Goal: Task Accomplishment & Management: Use online tool/utility

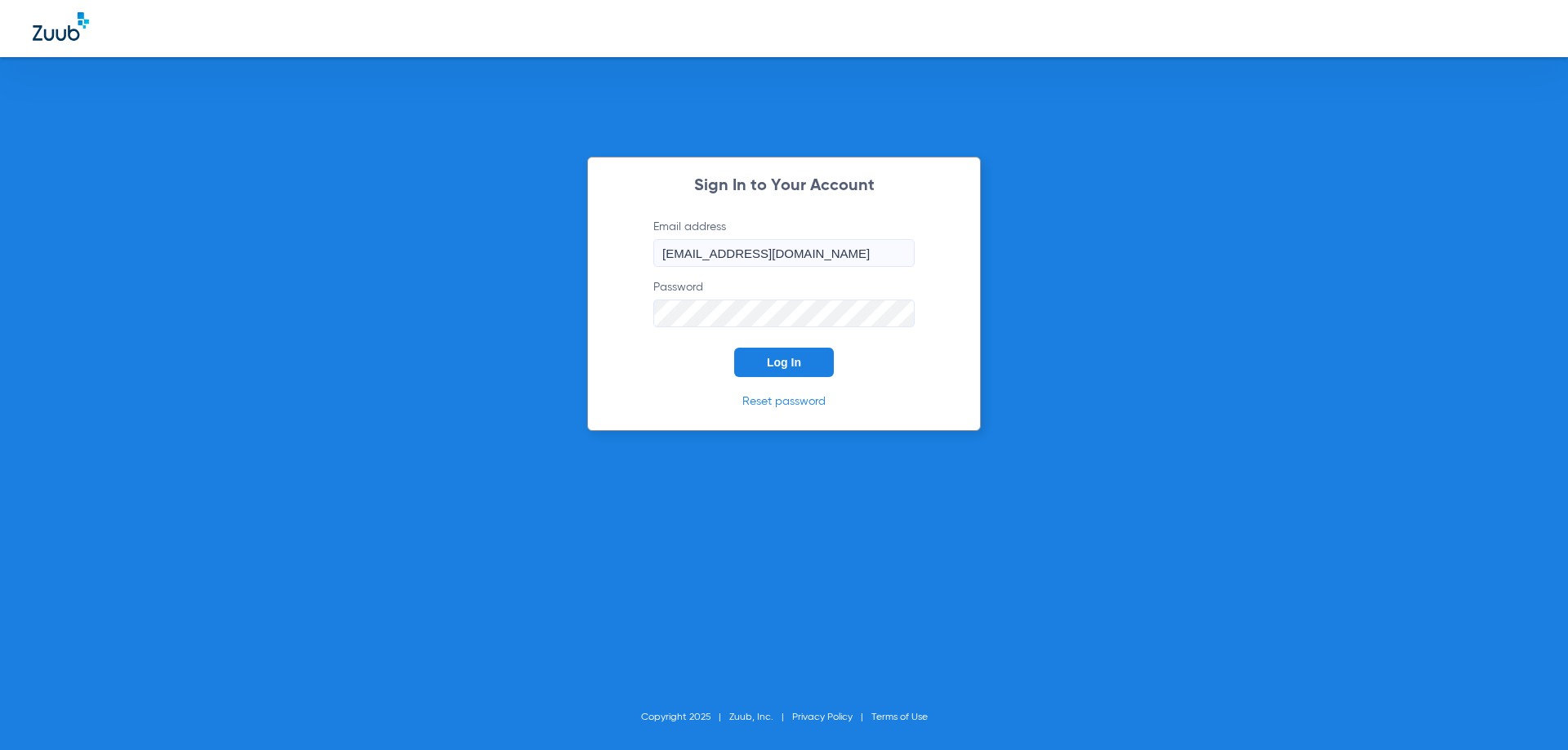
click at [802, 358] on button "Log In" at bounding box center [784, 362] width 100 height 29
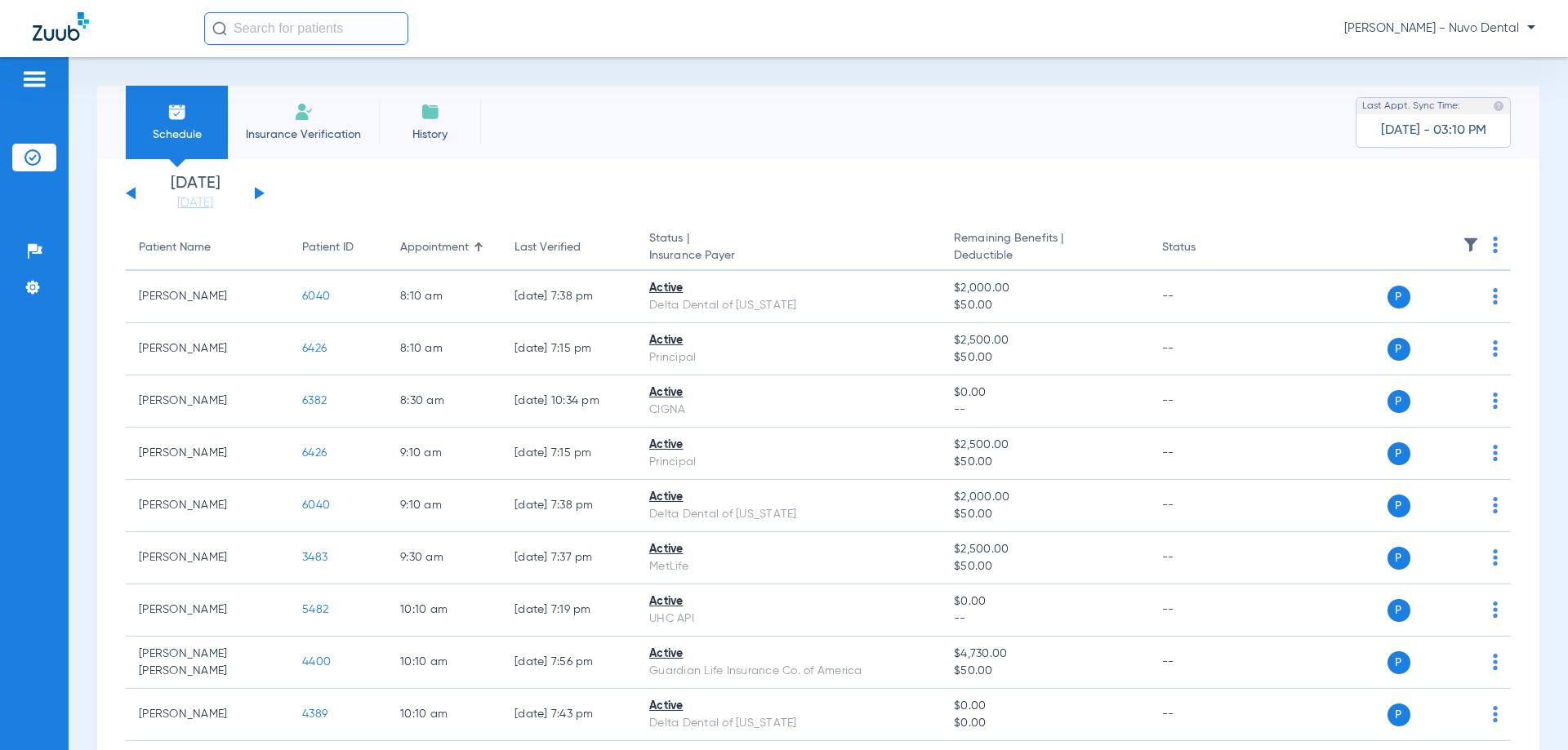
click at [305, 24] on input "text" at bounding box center [306, 28] width 204 height 33
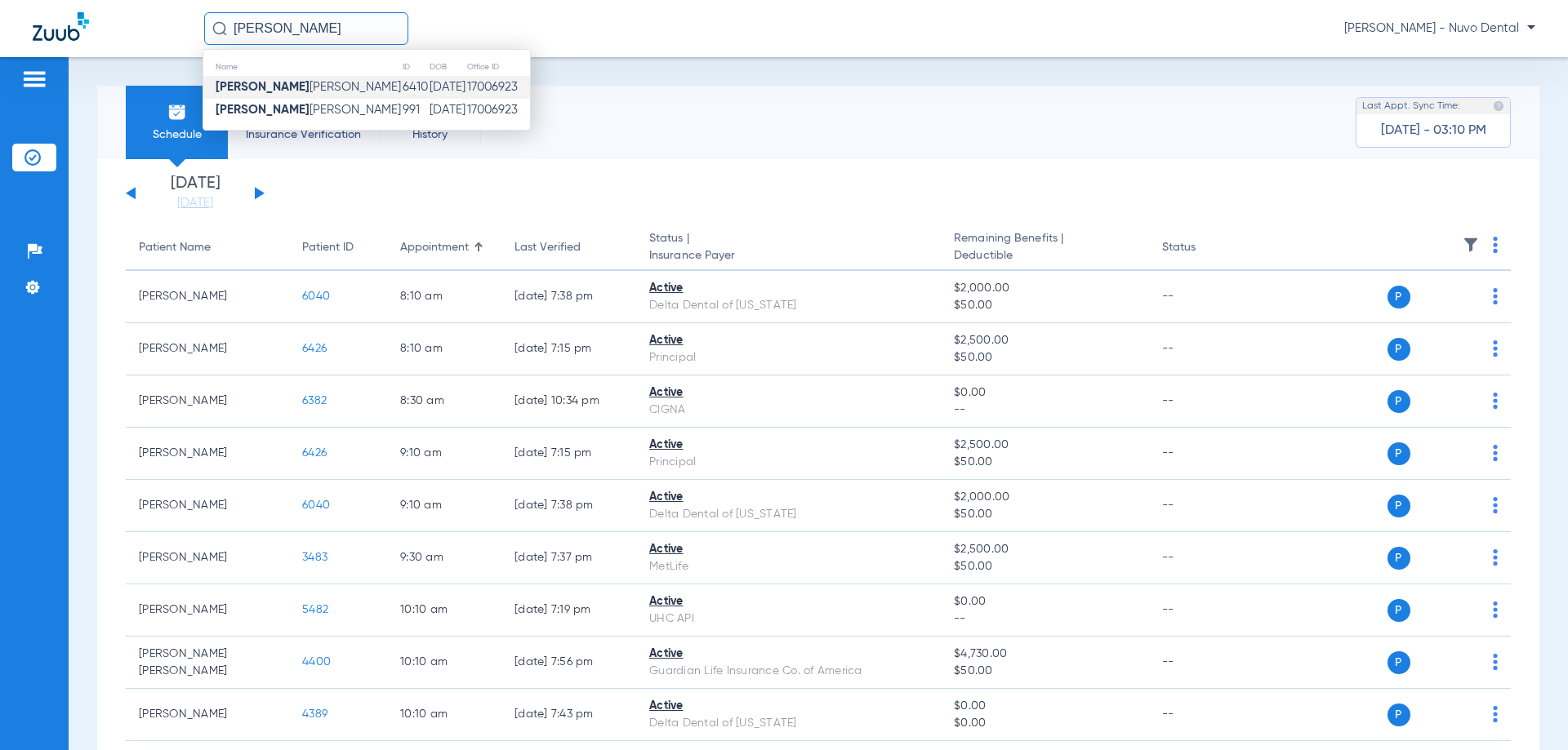
type input "jeremy"
click at [401, 88] on td "6410" at bounding box center [415, 88] width 27 height 23
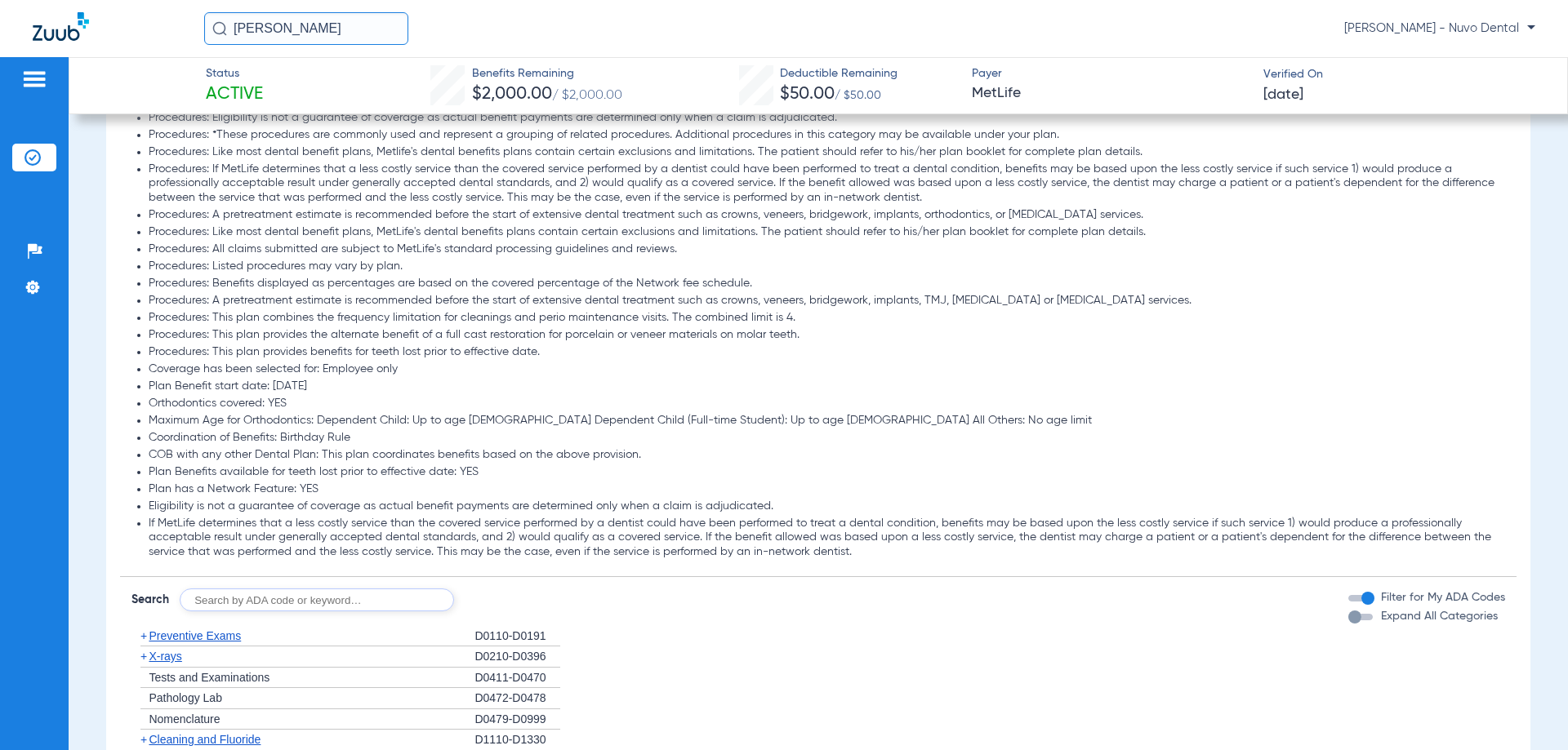
scroll to position [1470, 0]
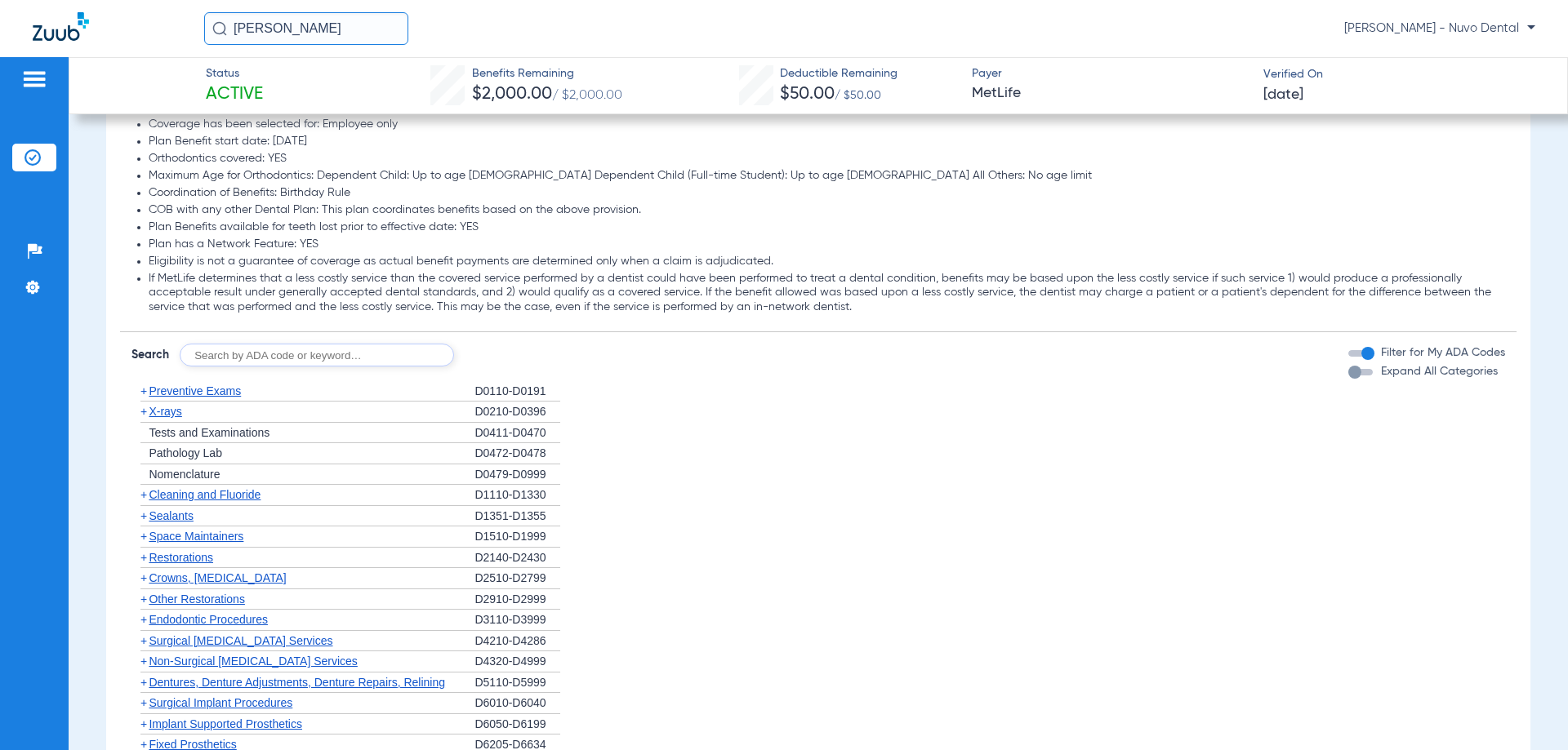
click at [282, 358] on input "text" at bounding box center [317, 355] width 274 height 23
type input "D2392"
click at [523, 355] on button "Search" at bounding box center [514, 355] width 64 height 23
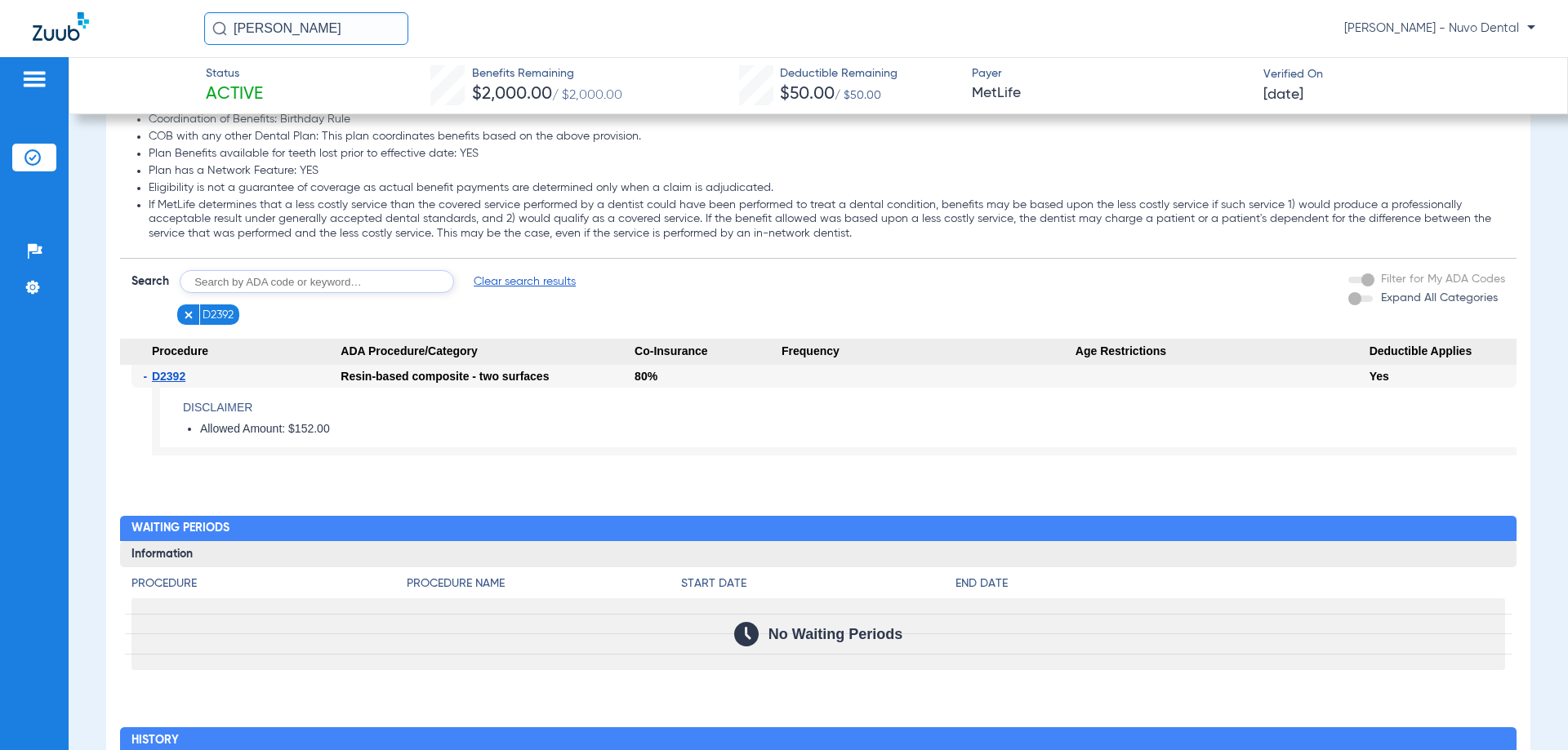
scroll to position [1379, 0]
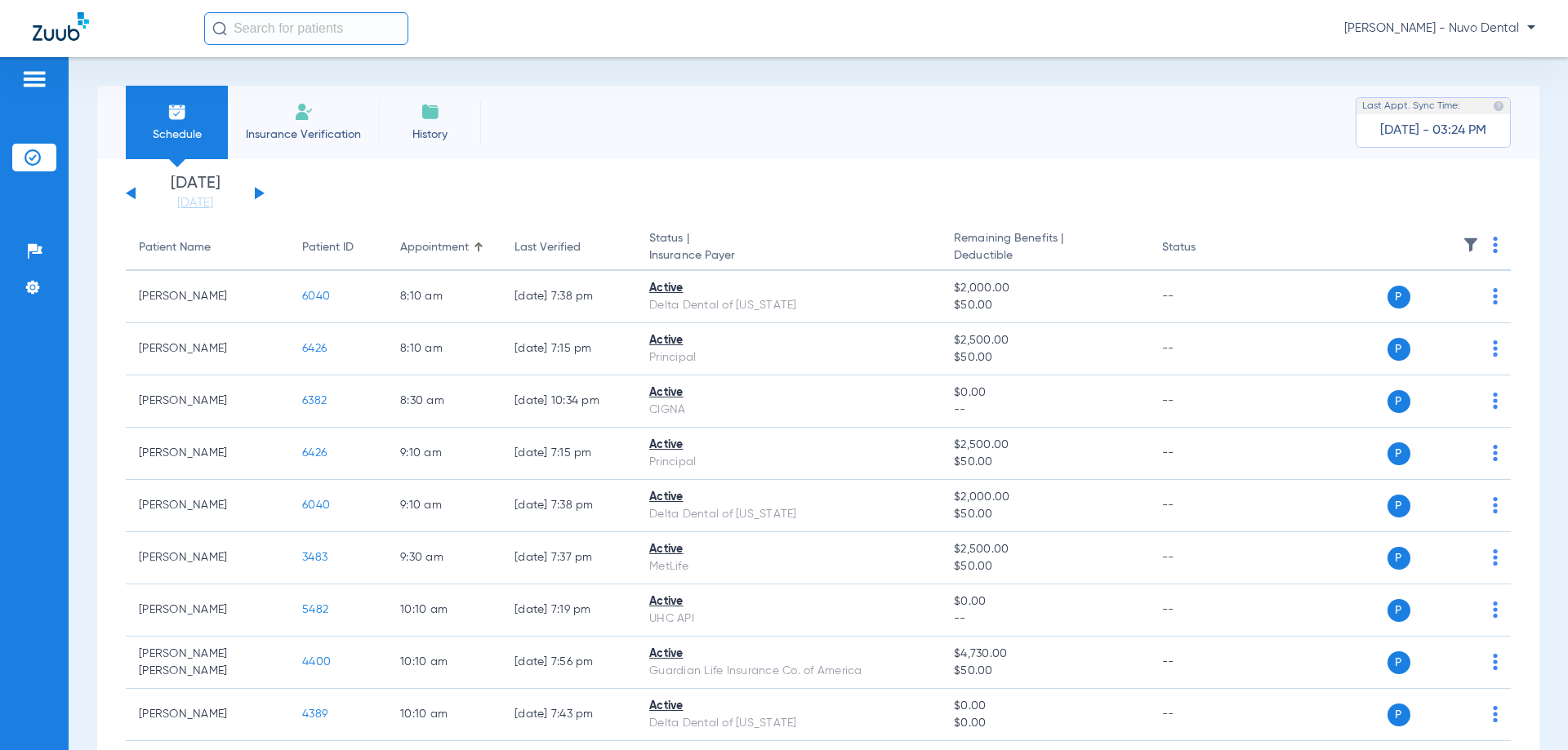
click at [263, 33] on input "text" at bounding box center [306, 28] width 204 height 33
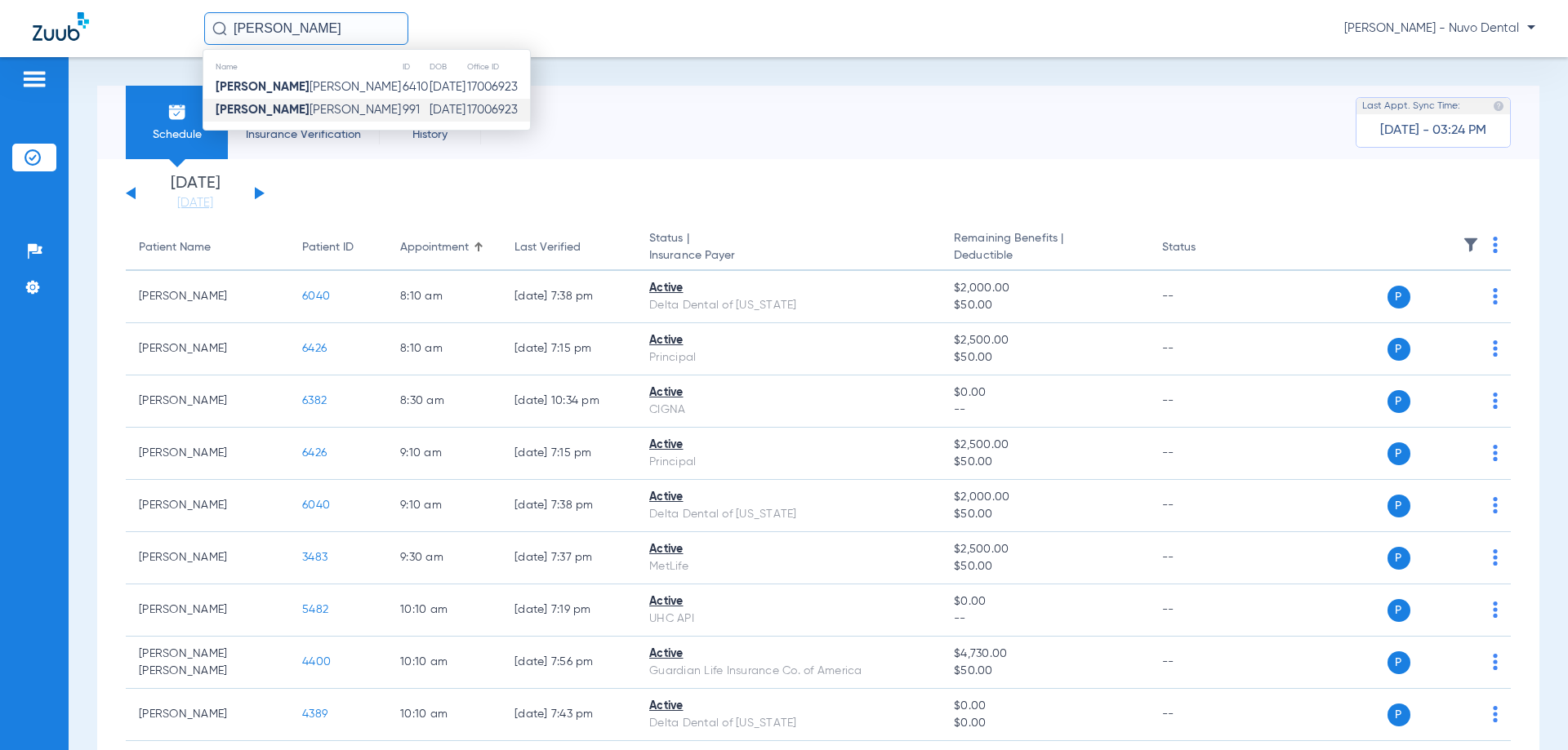
type input "jeremy"
click at [301, 101] on td "Jeremy Sandlin" at bounding box center [302, 110] width 199 height 23
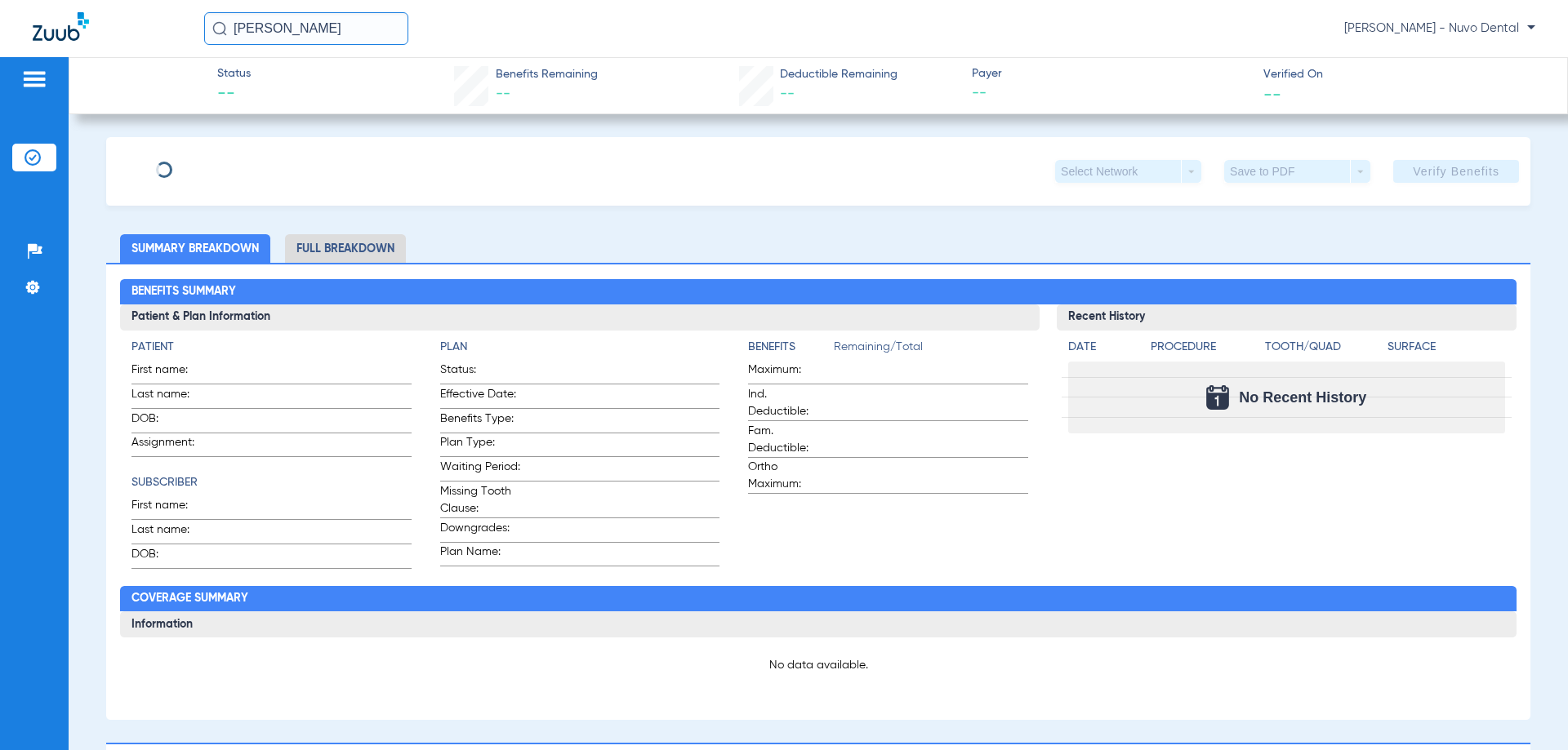
click at [313, 27] on input "jeremy" at bounding box center [306, 28] width 204 height 33
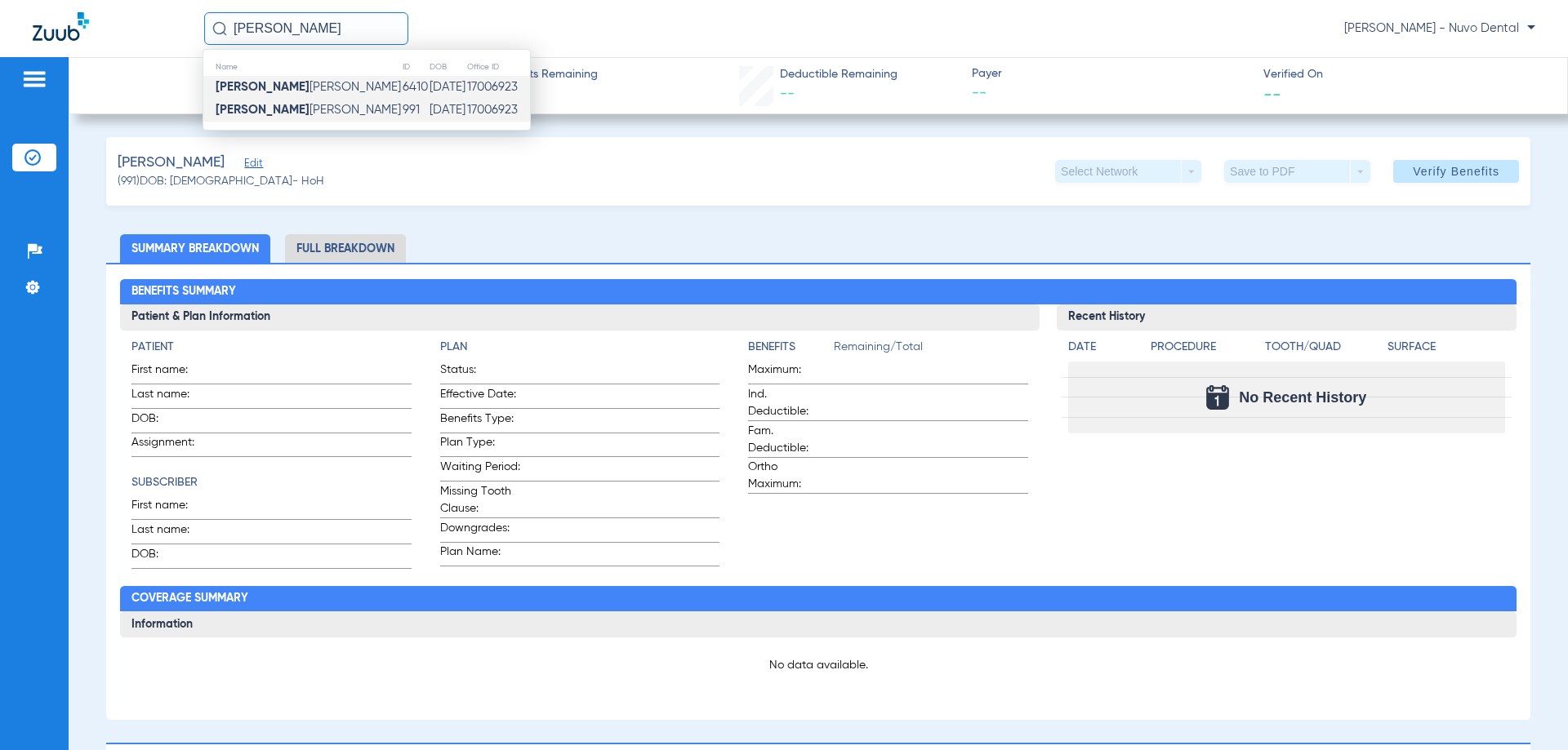
click at [297, 84] on span "Jeremy D Allard" at bounding box center [308, 87] width 186 height 12
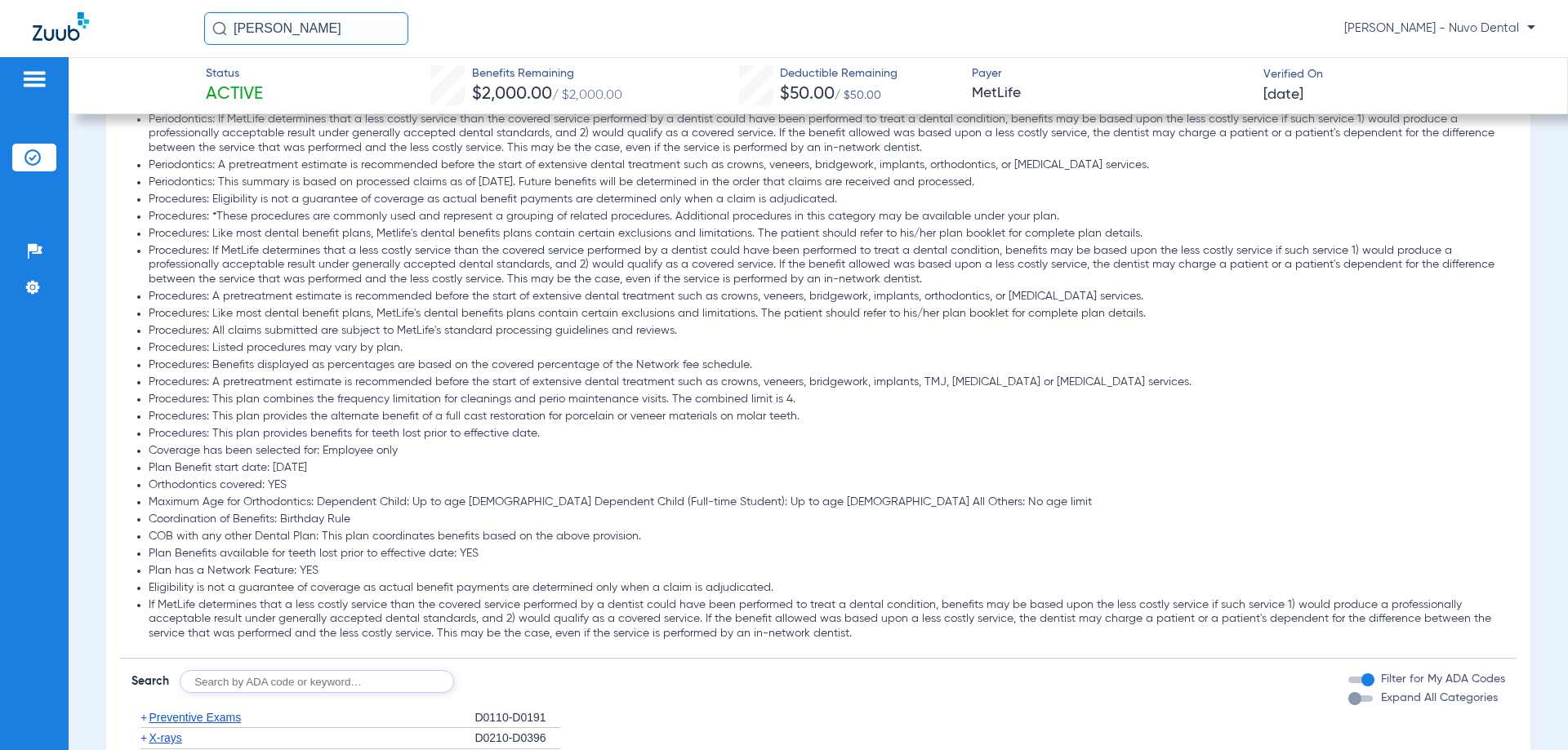
scroll to position [1470, 0]
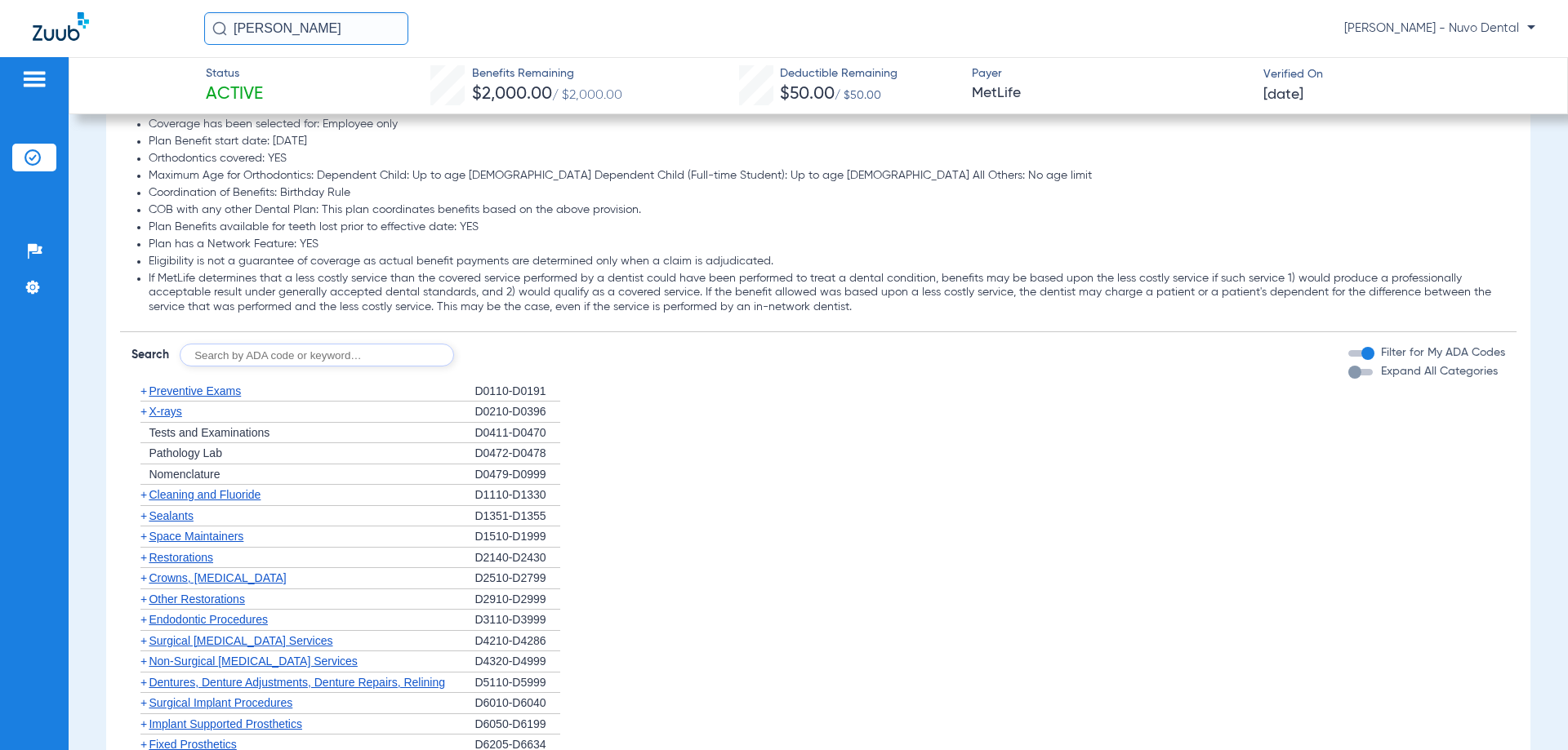
click at [285, 364] on input "text" at bounding box center [317, 355] width 274 height 23
type input "D8090"
click button "Search" at bounding box center [514, 355] width 64 height 23
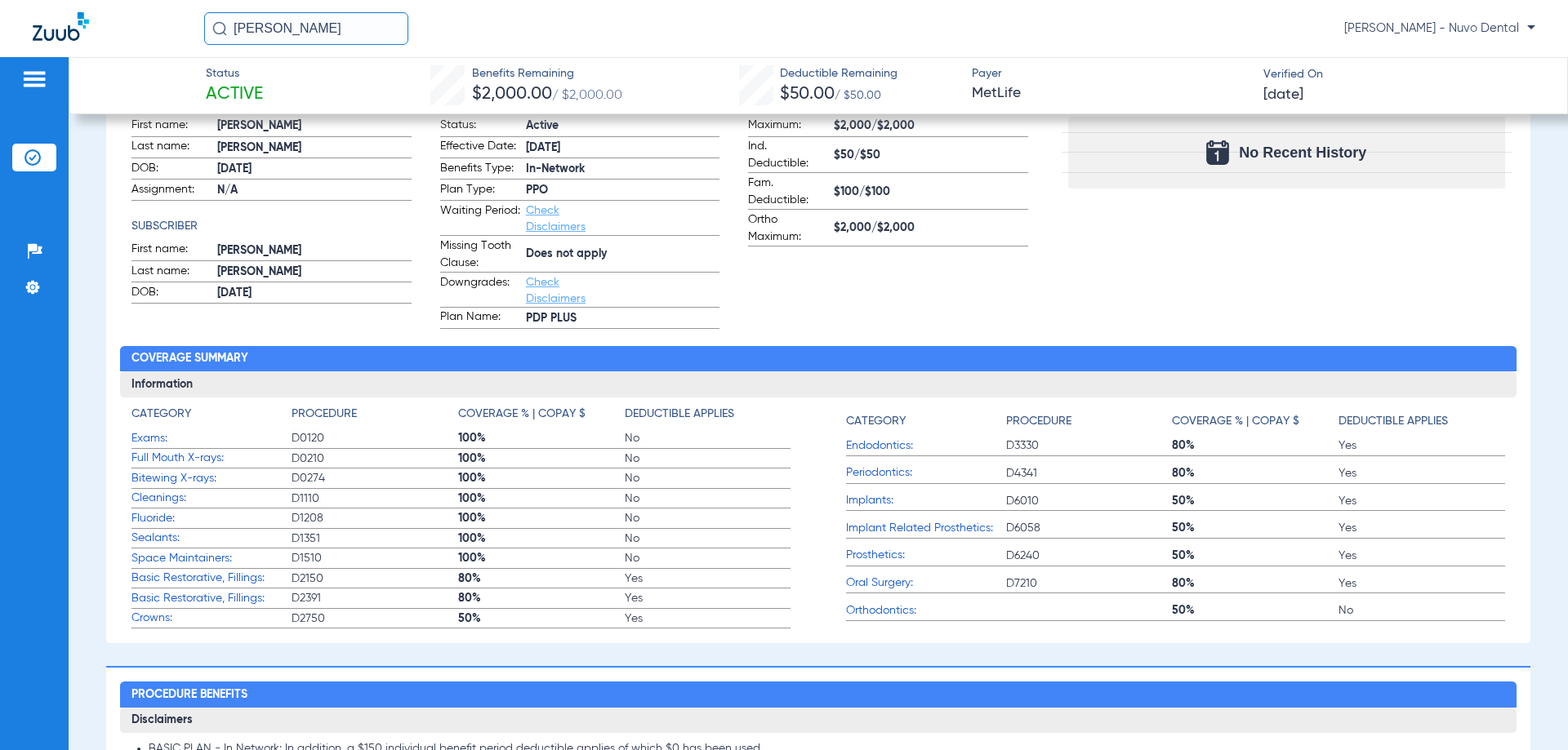
scroll to position [653, 0]
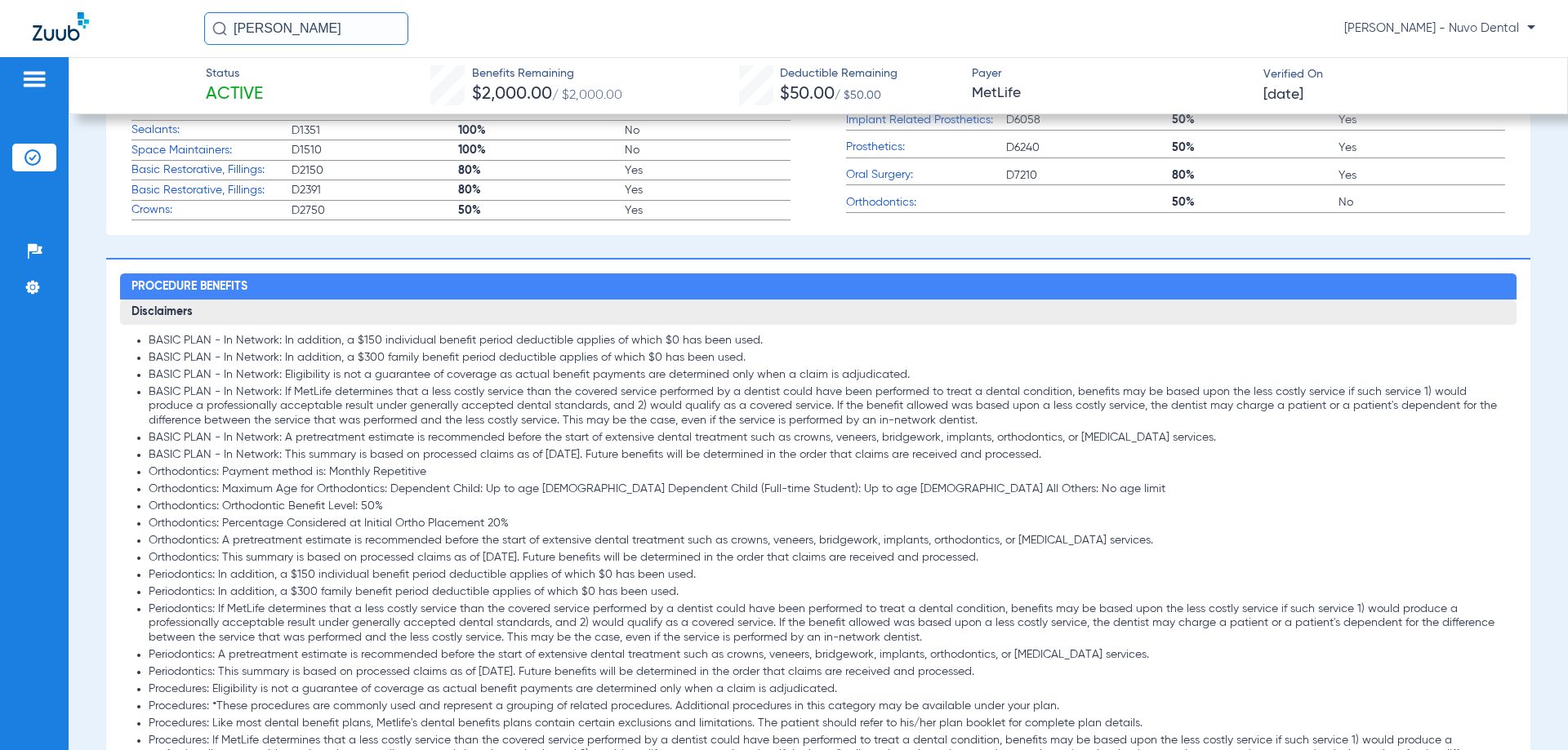
drag, startPoint x: 294, startPoint y: 24, endPoint x: 180, endPoint y: 40, distance: 115.1
click at [192, 41] on div "jeremy Mercedes Leoncio - Nuvo Dental" at bounding box center [784, 28] width 1568 height 57
click at [334, 36] on input "JAred" at bounding box center [306, 28] width 204 height 33
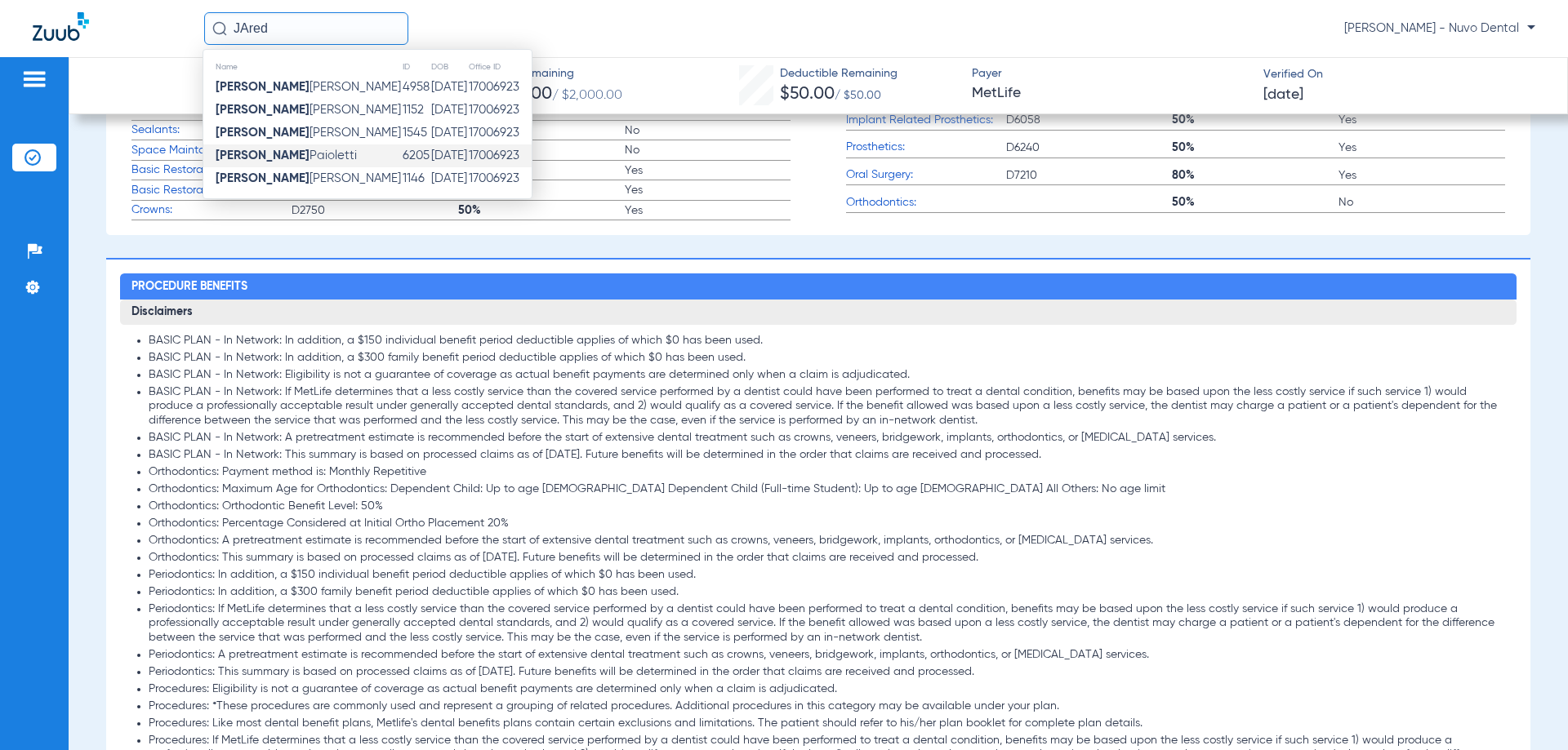
type input "JAred"
click at [336, 146] on td "Jared Paioletti" at bounding box center [302, 155] width 199 height 23
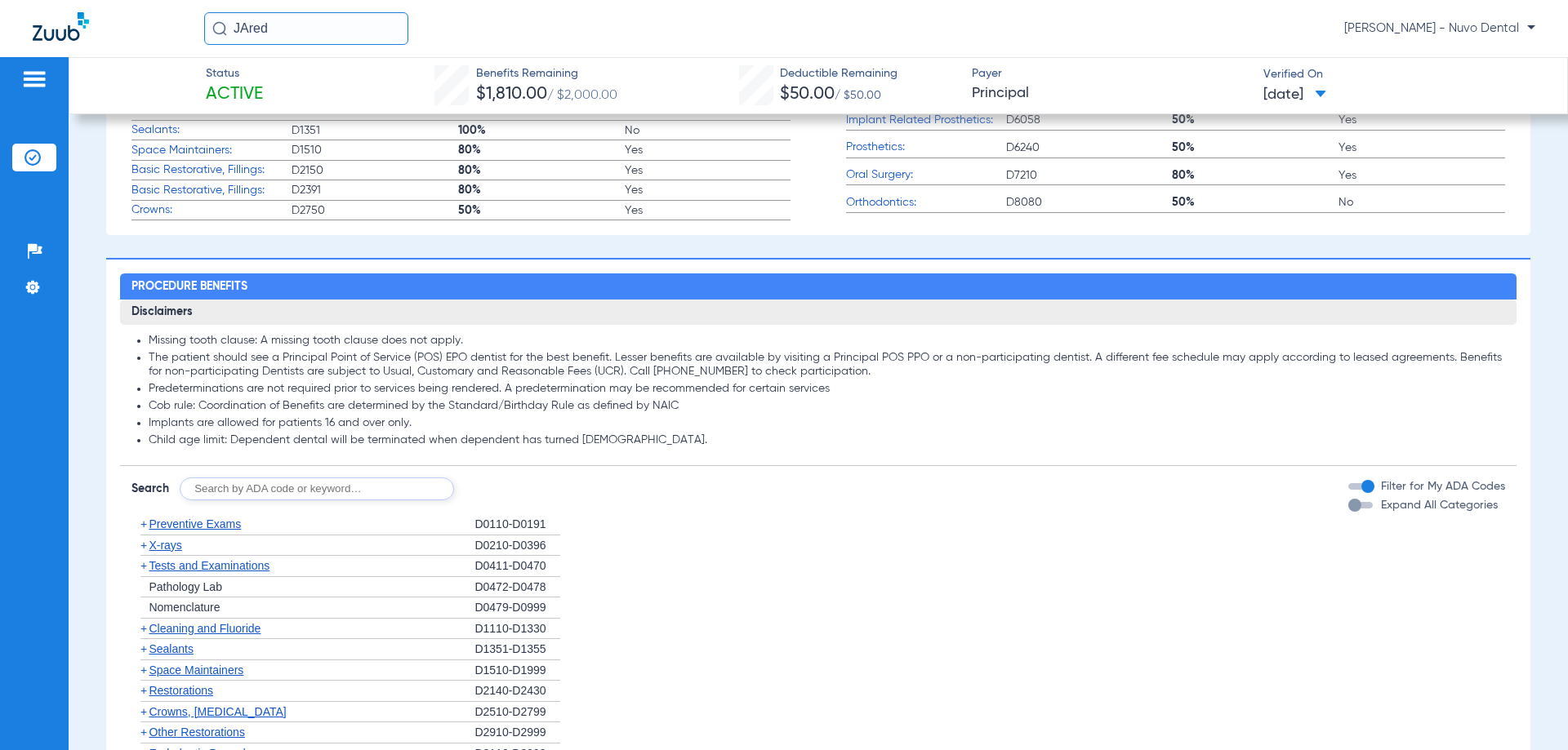
scroll to position [898, 0]
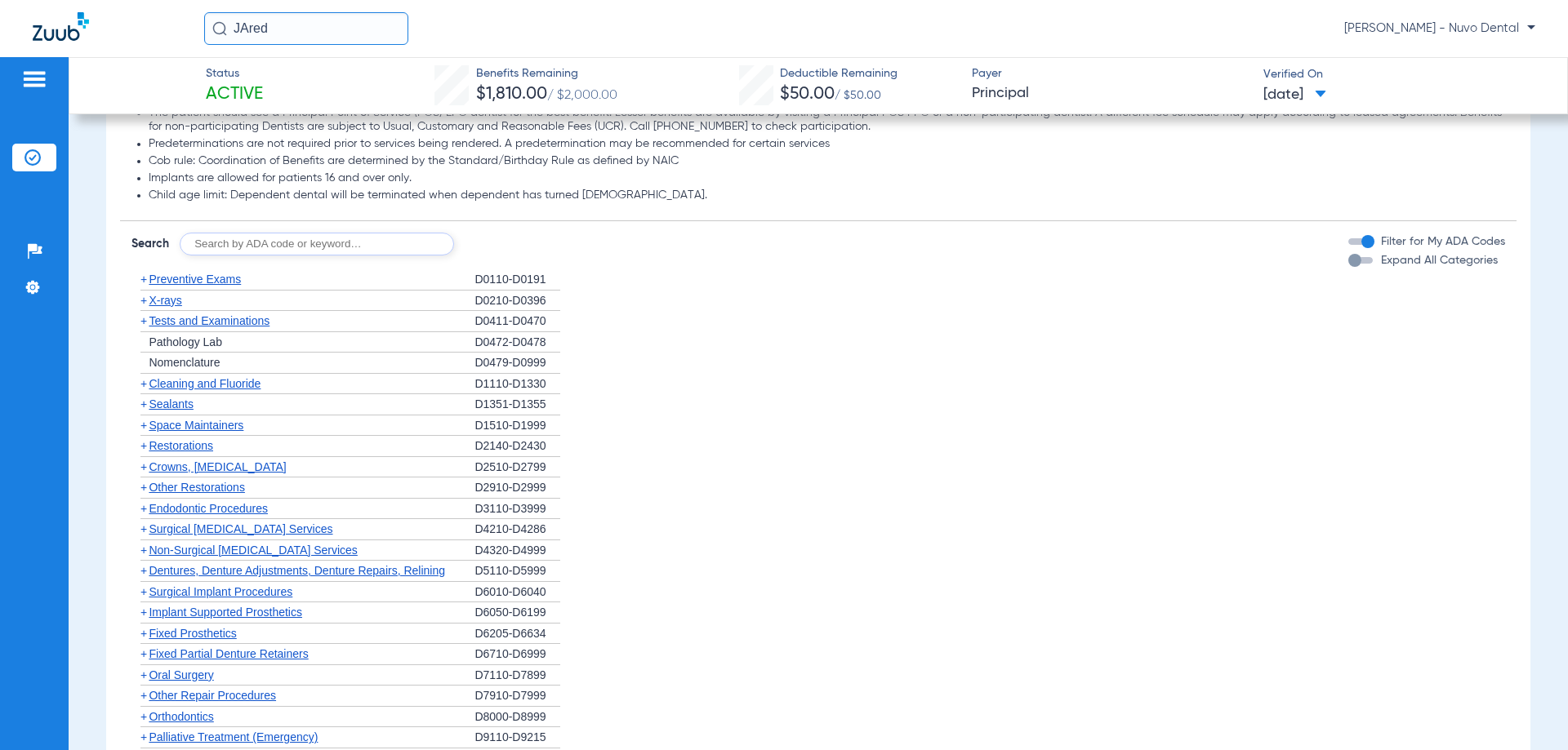
click at [340, 318] on div "+ Tests and Examinations" at bounding box center [303, 321] width 343 height 22
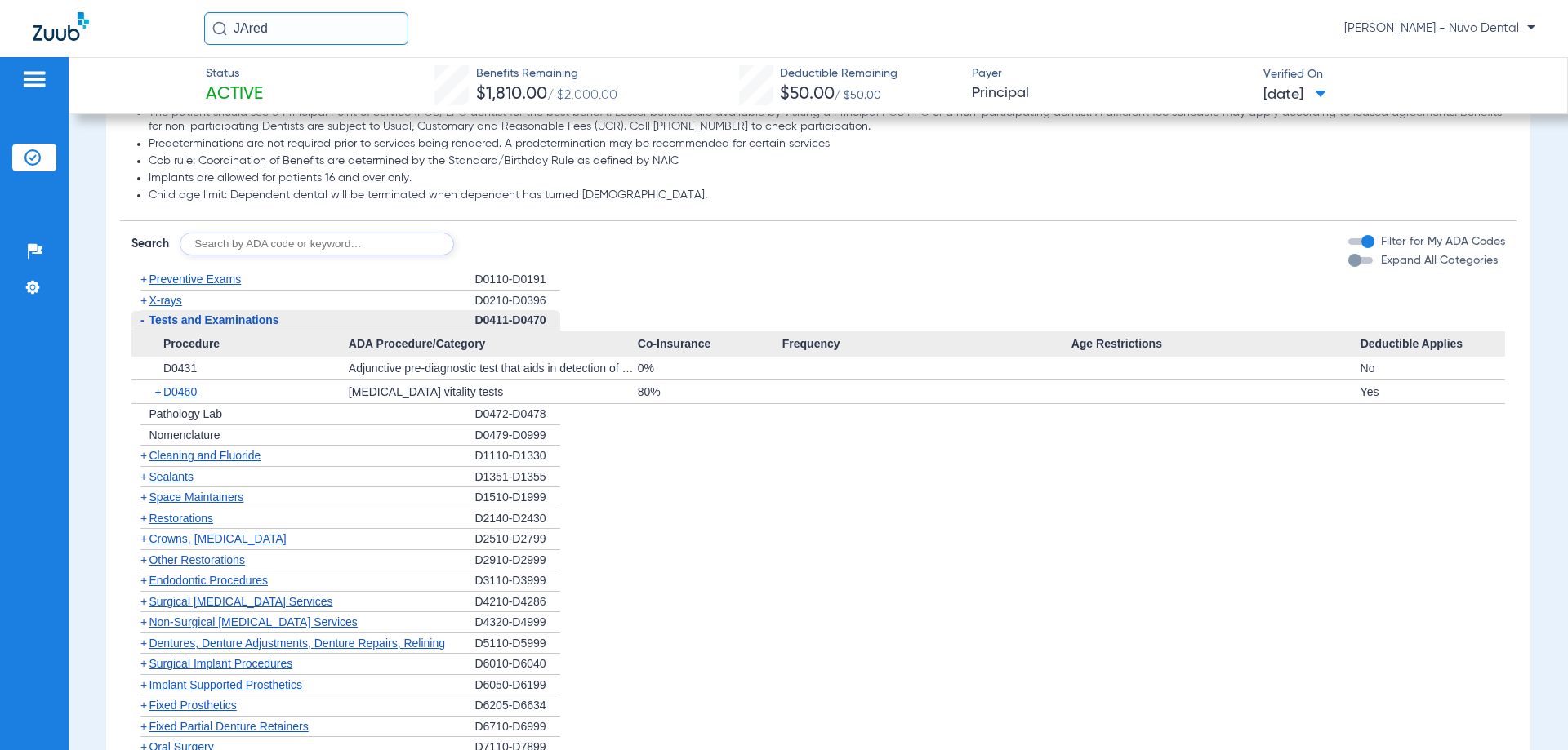
click at [348, 245] on input "text" at bounding box center [317, 244] width 274 height 23
type input "D9310, D7210"
click button "Search" at bounding box center [514, 244] width 64 height 23
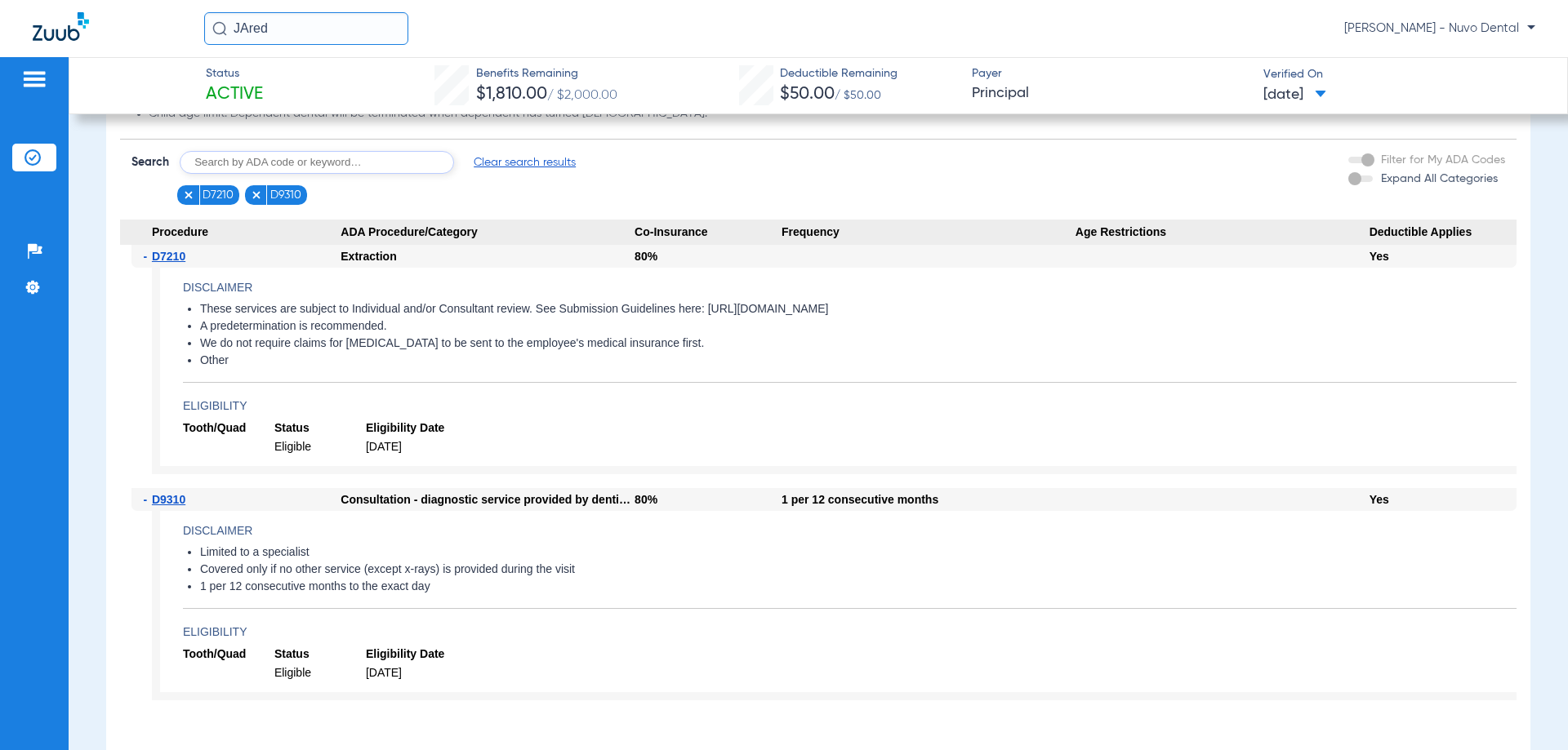
scroll to position [572, 0]
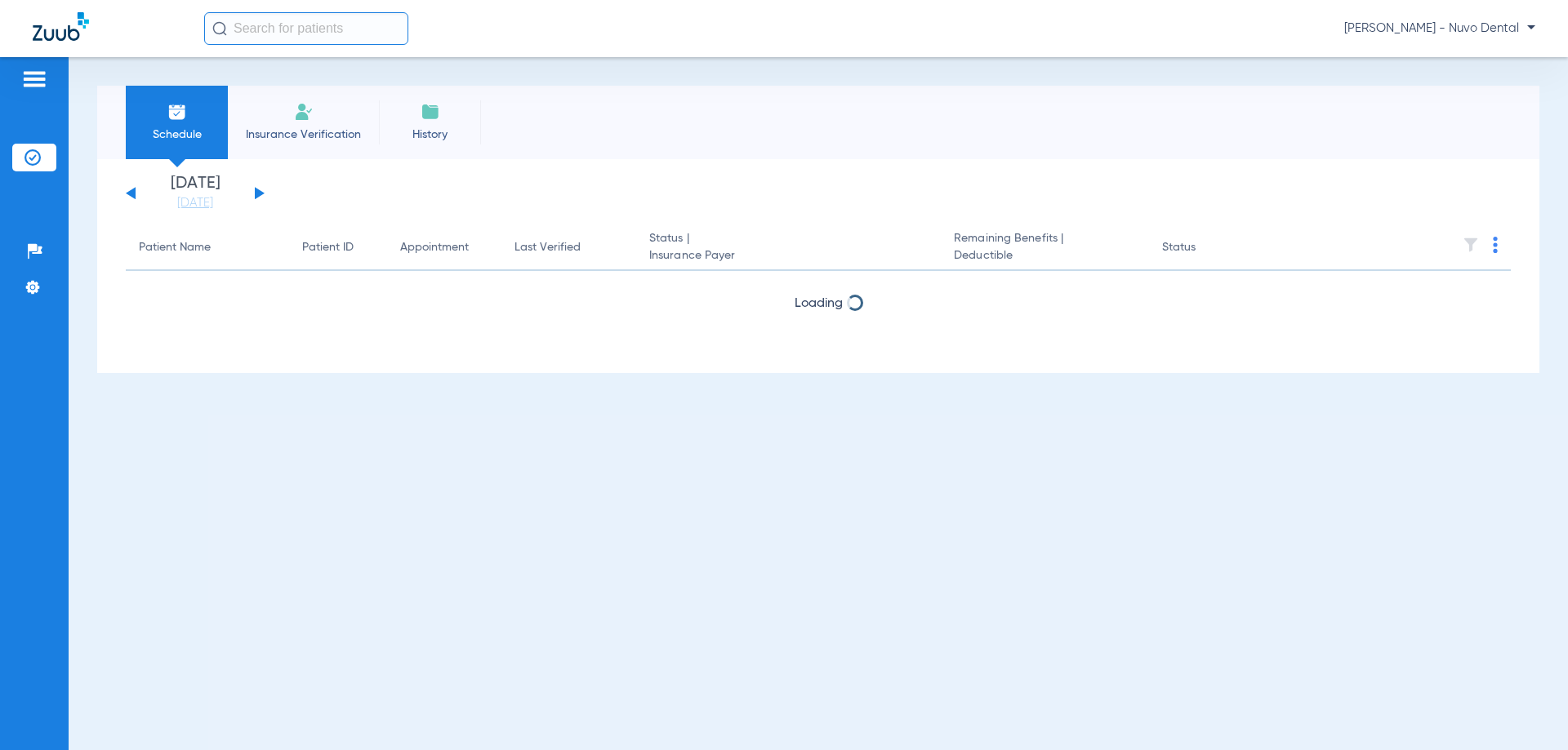
click at [284, 28] on input "text" at bounding box center [306, 28] width 204 height 33
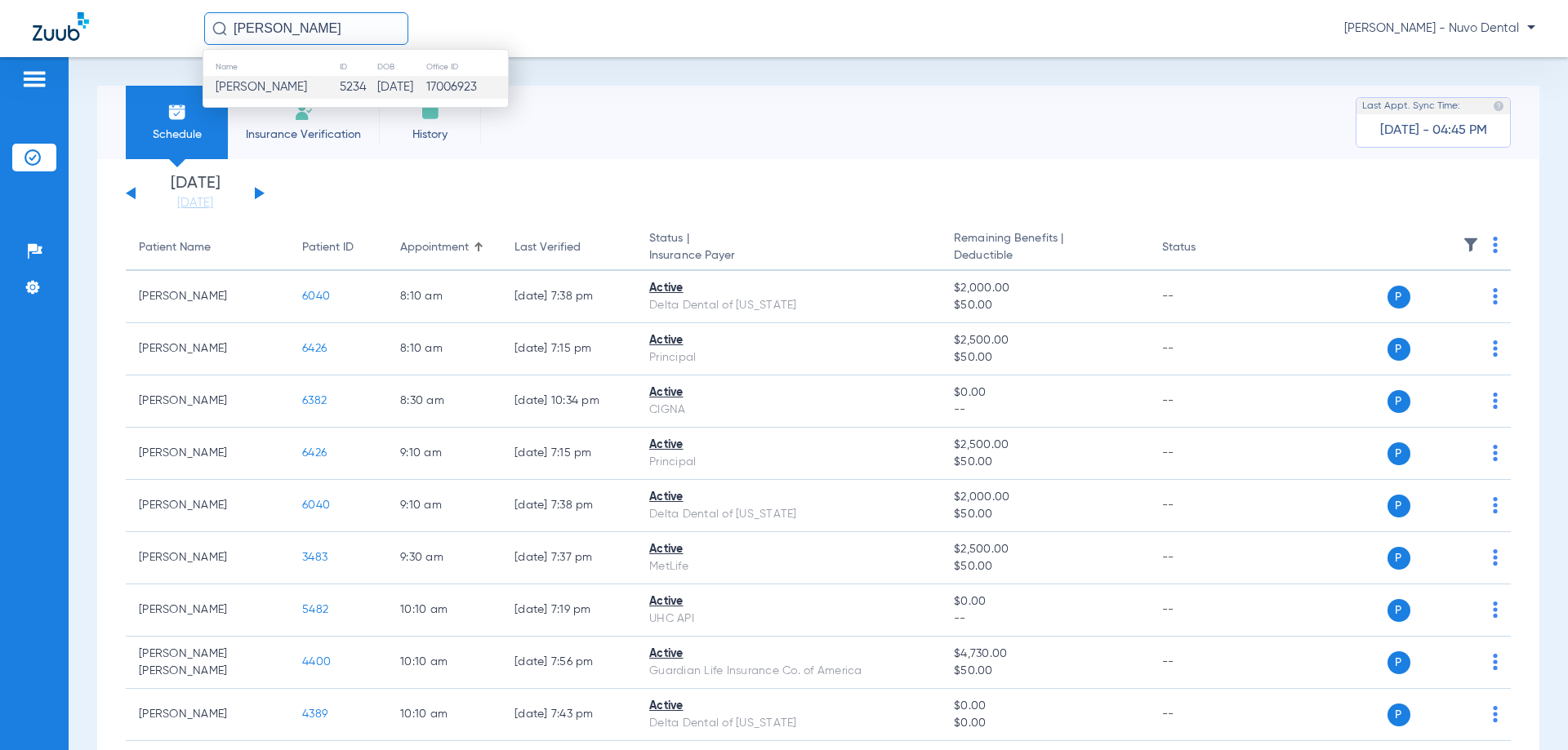
type input "[PERSON_NAME]"
click at [376, 83] on td "[DATE]" at bounding box center [400, 88] width 49 height 23
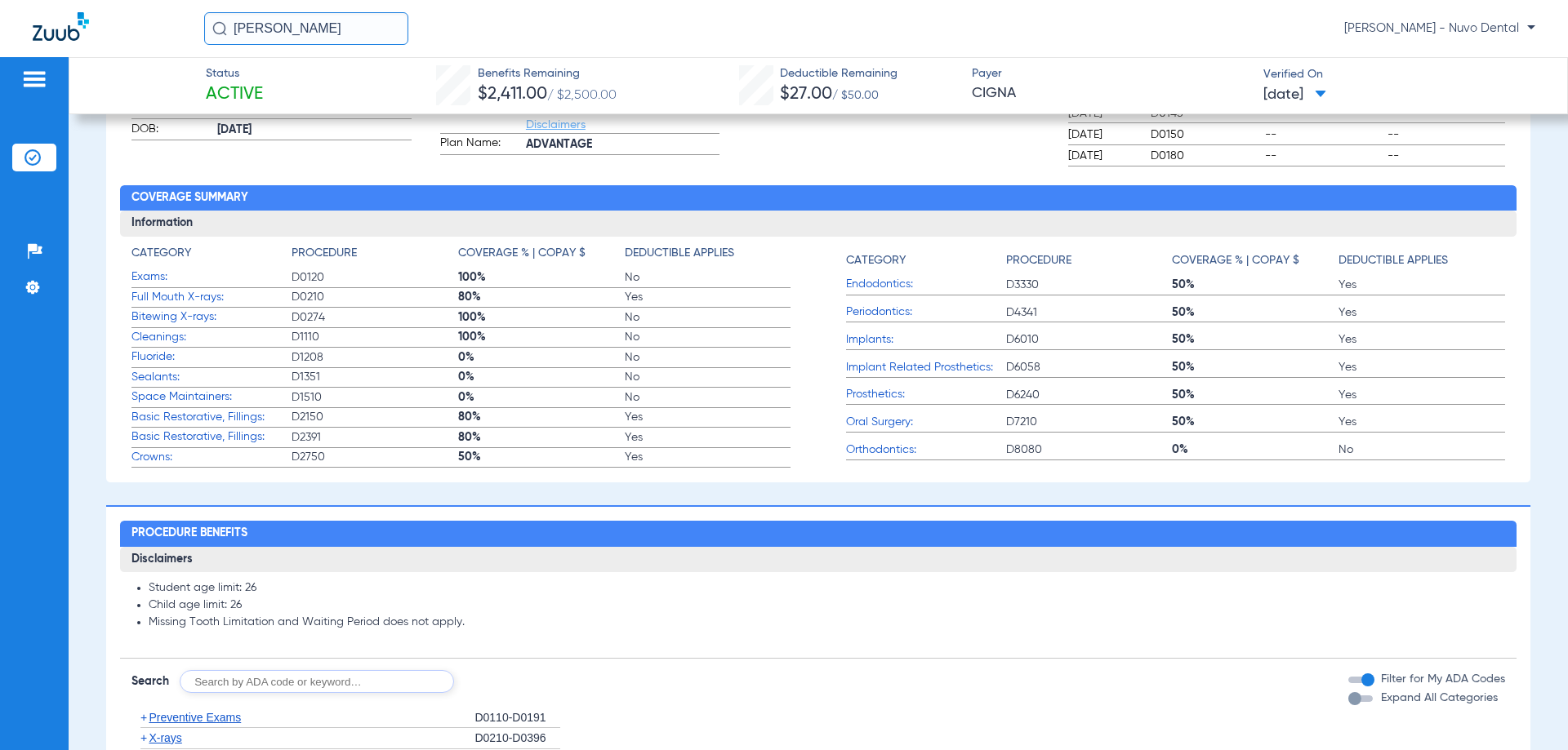
scroll to position [735, 0]
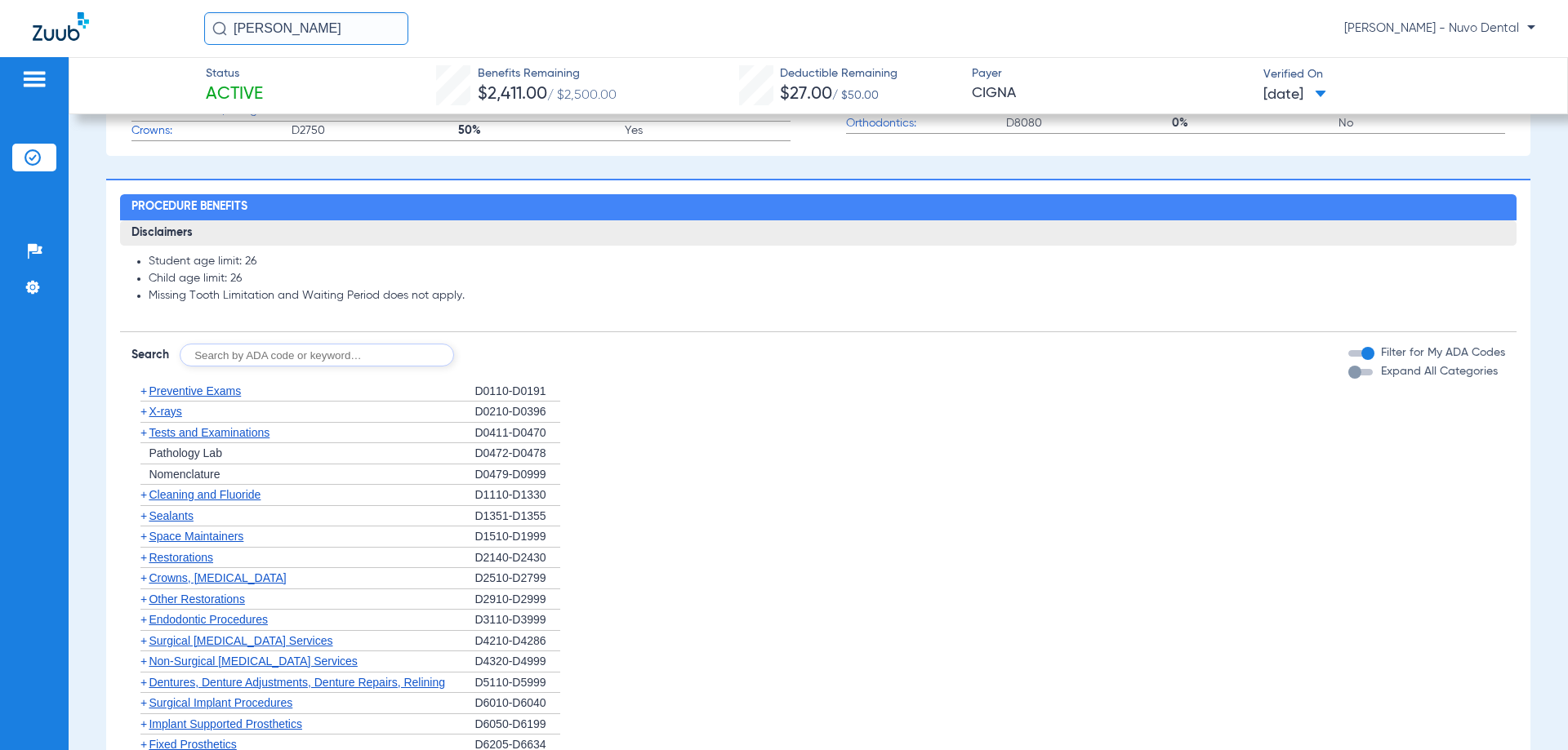
click at [254, 440] on div "+ Tests and Examinations" at bounding box center [303, 433] width 343 height 22
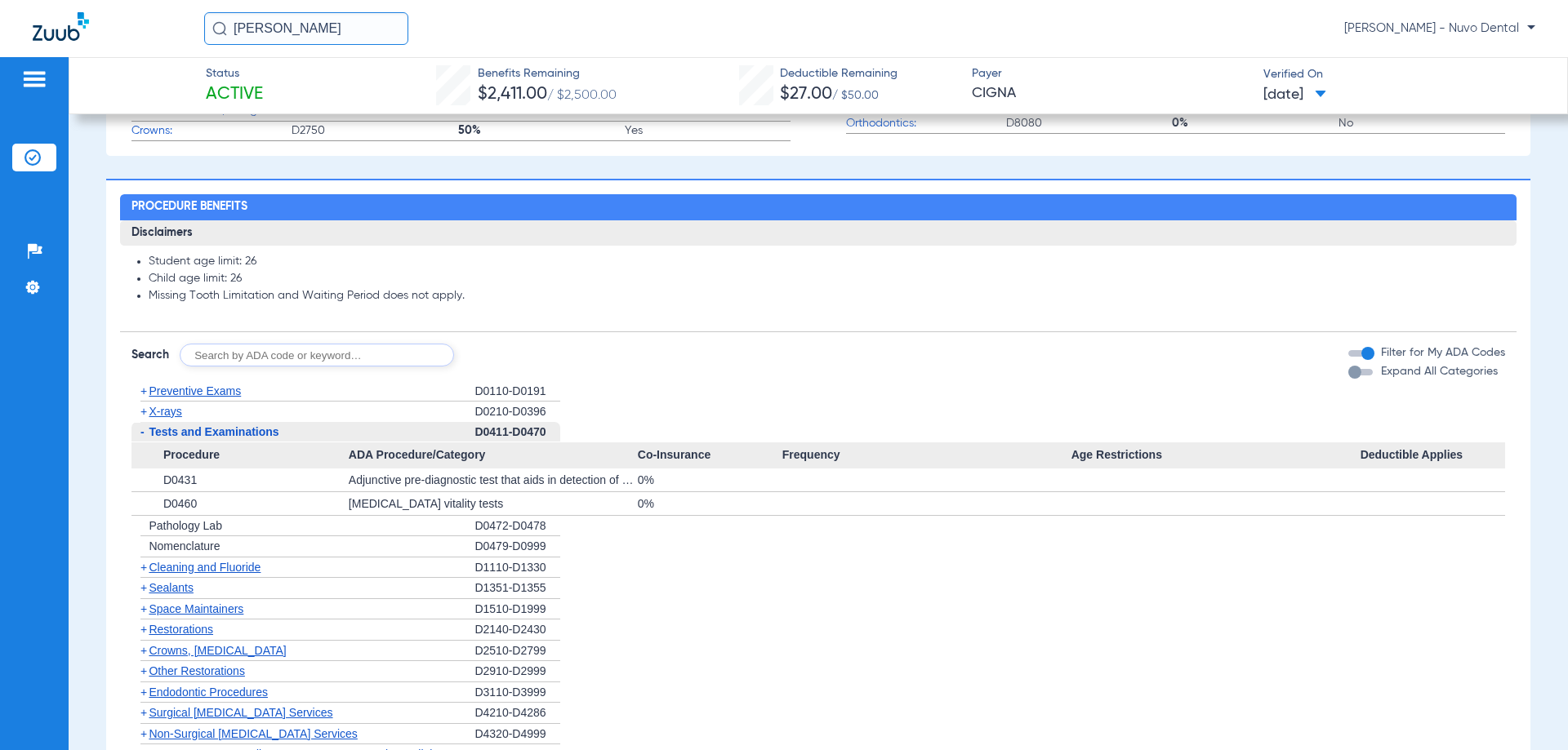
click at [289, 359] on input "text" at bounding box center [317, 355] width 274 height 23
type input "D7210"
click at [516, 356] on button "Search" at bounding box center [514, 355] width 64 height 23
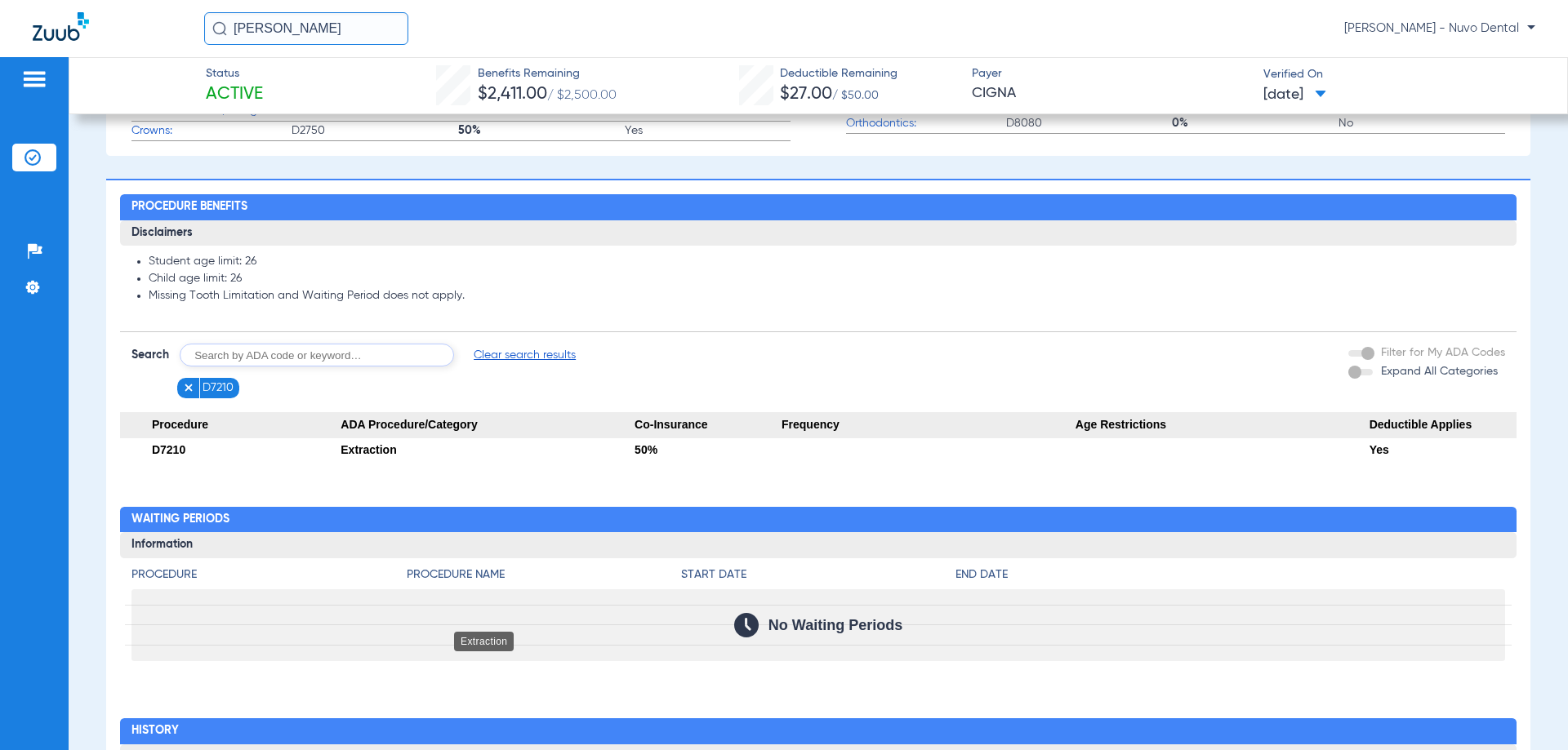
scroll to position [327, 0]
